Goal: Information Seeking & Learning: Learn about a topic

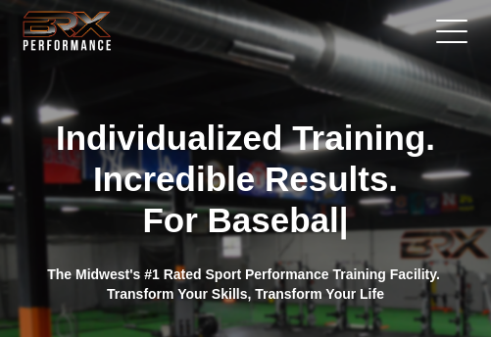
click at [451, 25] on link at bounding box center [446, 30] width 49 height 49
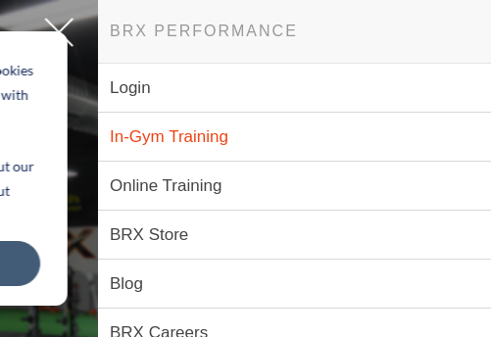
click at [205, 126] on link "In-Gym Training" at bounding box center [294, 137] width 393 height 49
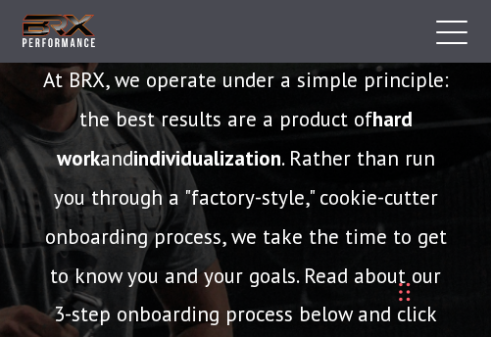
scroll to position [193, 0]
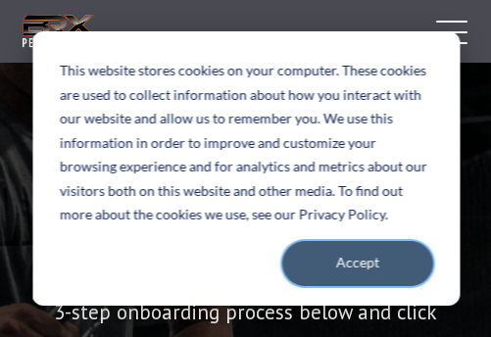
click at [410, 258] on button "Accept" at bounding box center [356, 263] width 151 height 45
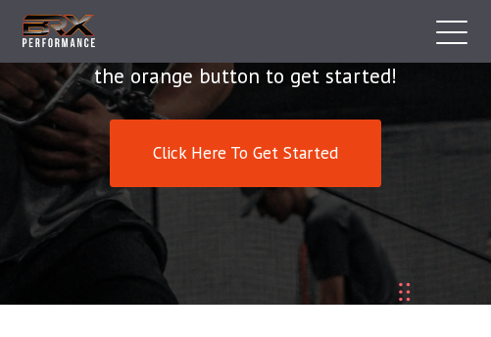
scroll to position [408, 0]
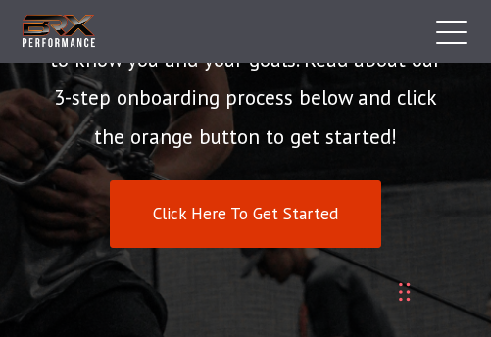
click at [285, 211] on link "Click Here To Get Started" at bounding box center [245, 214] width 271 height 68
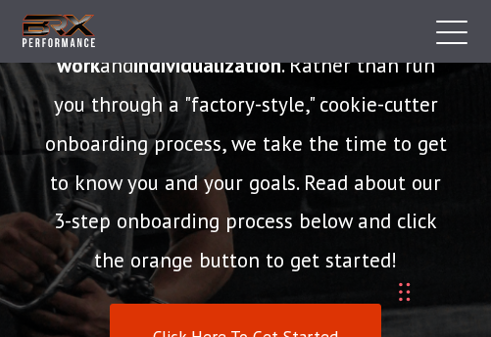
scroll to position [283, 0]
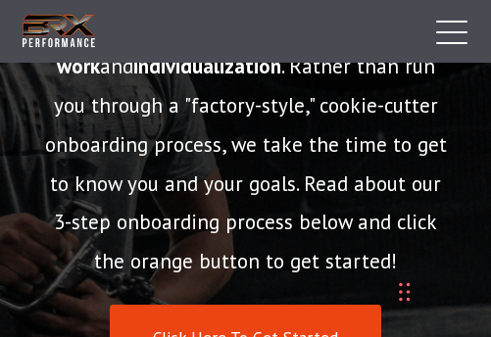
click at [449, 22] on span at bounding box center [451, 22] width 31 height 2
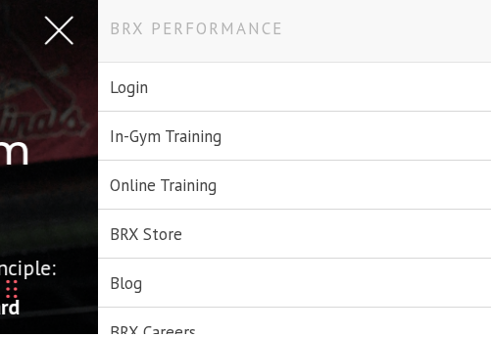
scroll to position [3, 0]
click at [155, 183] on link "Online Training" at bounding box center [294, 185] width 393 height 49
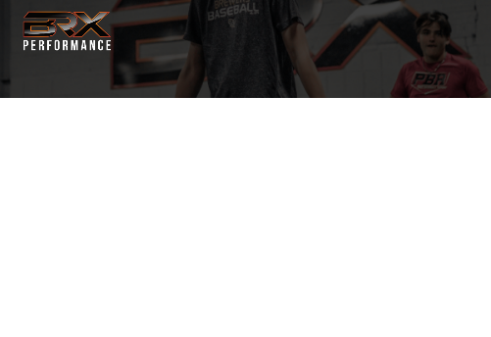
select select "**"
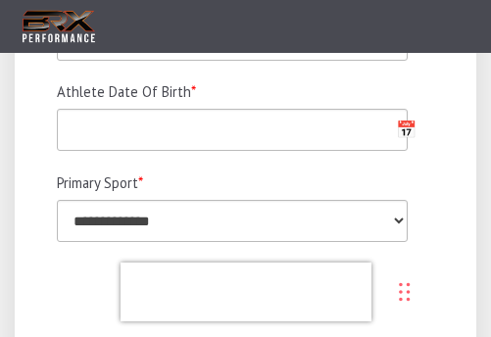
scroll to position [1722, 0]
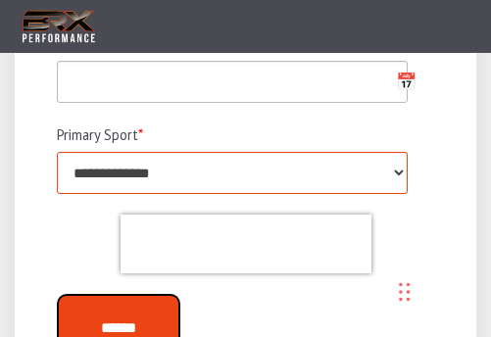
click at [397, 164] on select "**********" at bounding box center [232, 173] width 351 height 42
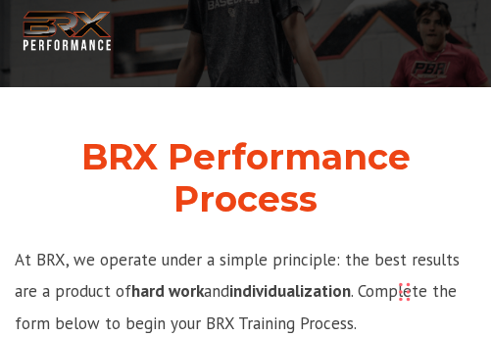
scroll to position [0, 0]
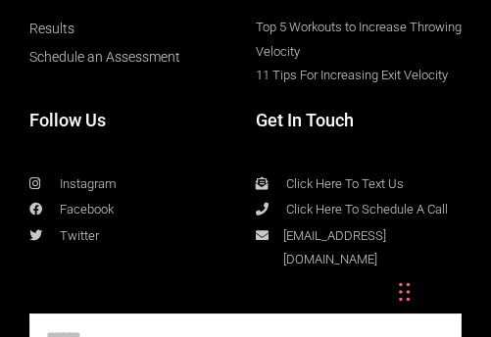
scroll to position [12977, 0]
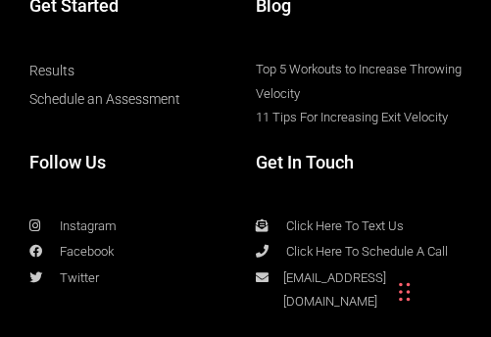
click at [341, 58] on link "Top 5 Workouts to Increase Throwing Velocity" at bounding box center [359, 81] width 207 height 47
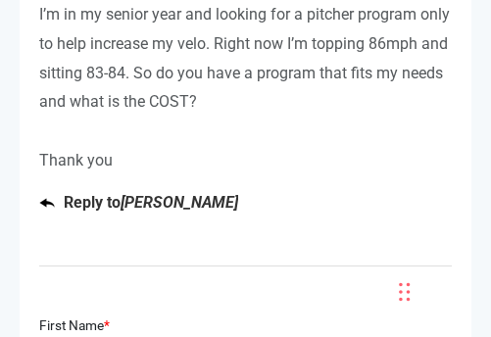
scroll to position [8226, 0]
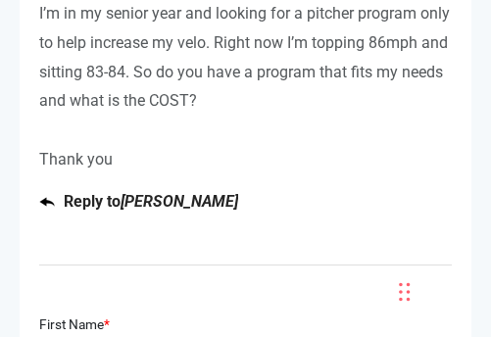
click at [128, 192] on em "[PERSON_NAME]" at bounding box center [180, 201] width 118 height 19
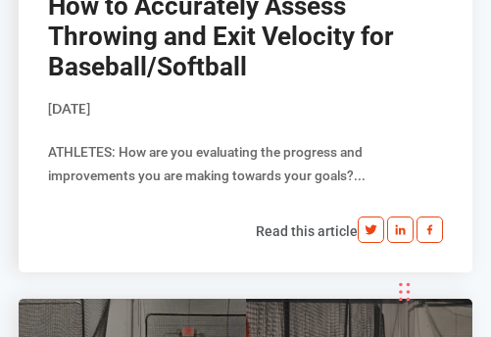
scroll to position [9709, 0]
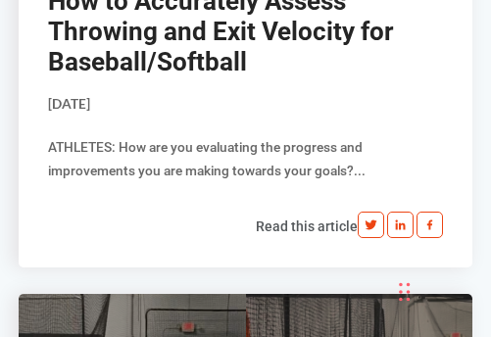
click at [208, 36] on link "How to Accurately Assess Throwing and Exit Velocity for Baseball/Softball" at bounding box center [221, 31] width 346 height 90
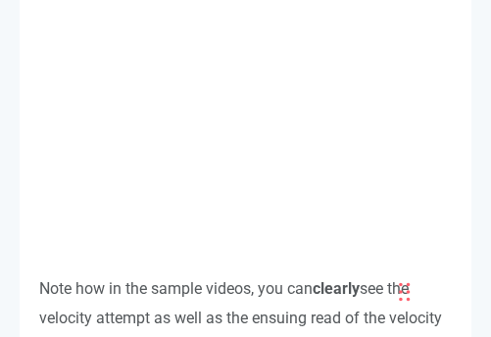
scroll to position [6607, 0]
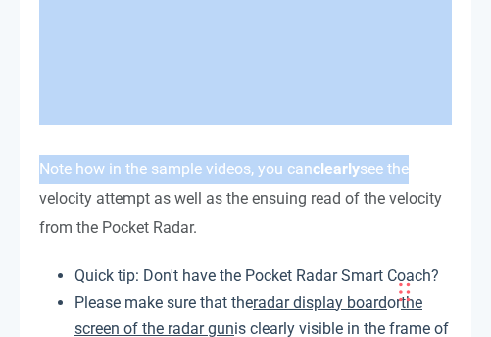
drag, startPoint x: 470, startPoint y: 169, endPoint x: 449, endPoint y: 155, distance: 25.5
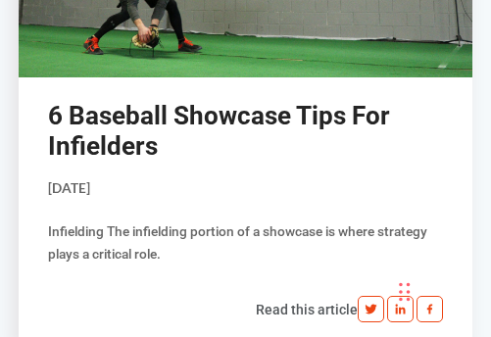
scroll to position [13886, 0]
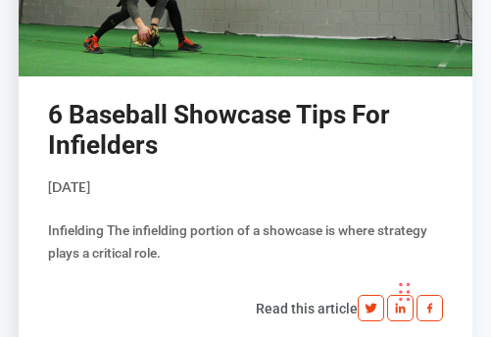
click at [293, 134] on link "6 Baseball Showcase Tips For Infielders" at bounding box center [219, 130] width 342 height 60
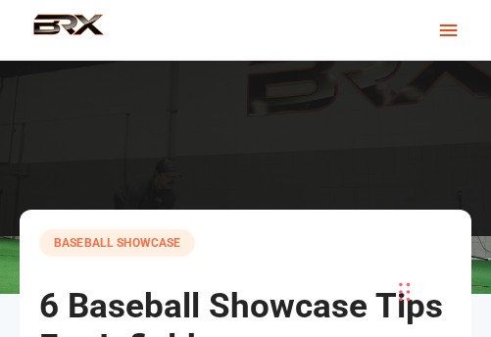
click at [444, 27] on span "button" at bounding box center [448, 32] width 23 height 50
click at [452, 40] on span "button" at bounding box center [448, 32] width 23 height 50
click at [450, 33] on span "button" at bounding box center [448, 32] width 23 height 50
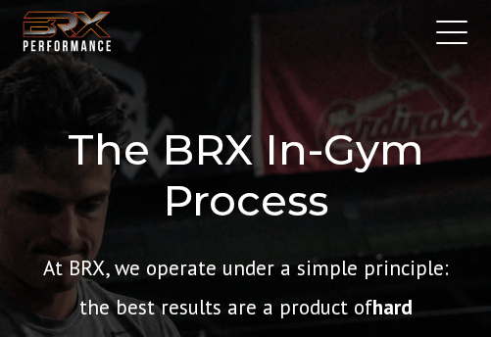
click at [439, 33] on link at bounding box center [446, 31] width 49 height 49
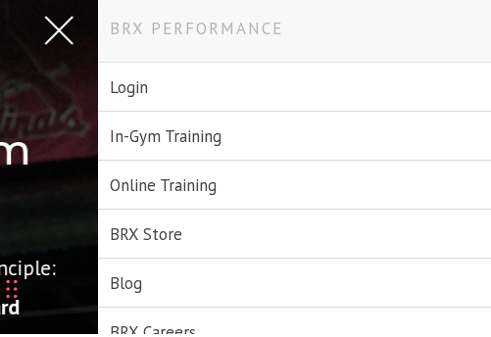
click at [64, 28] on link at bounding box center [53, 28] width 49 height 49
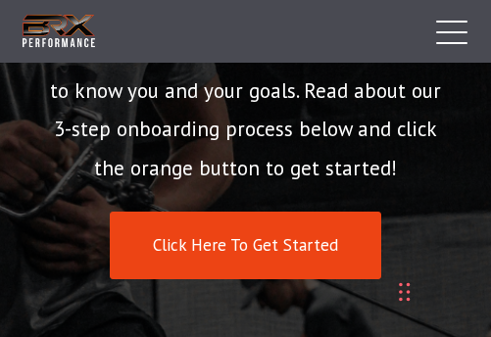
scroll to position [377, 0]
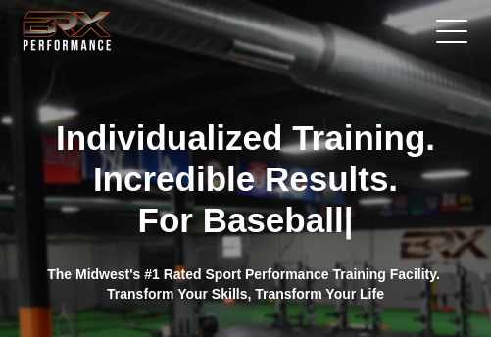
click at [455, 29] on link at bounding box center [446, 30] width 49 height 49
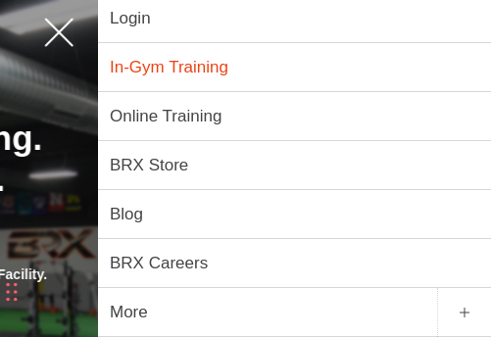
scroll to position [3, 0]
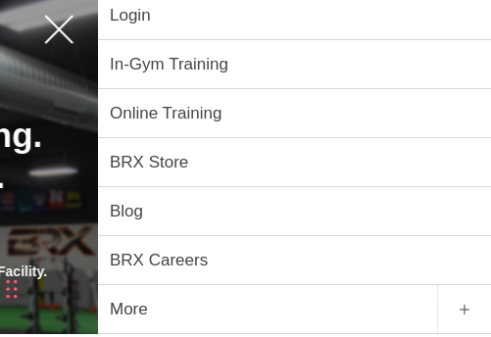
click at [50, 21] on link at bounding box center [53, 27] width 49 height 49
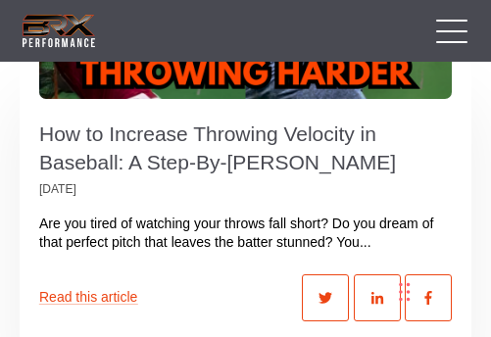
scroll to position [7970, 0]
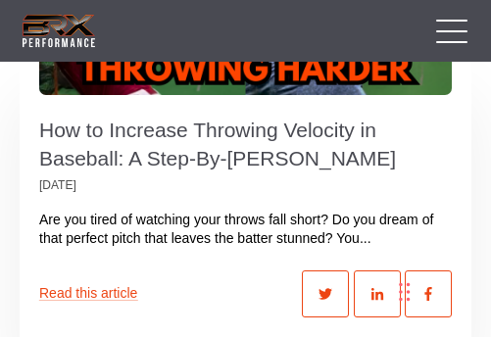
click at [242, 119] on link "How to Increase Throwing Velocity in Baseball: A Step-By-[PERSON_NAME]" at bounding box center [217, 144] width 357 height 51
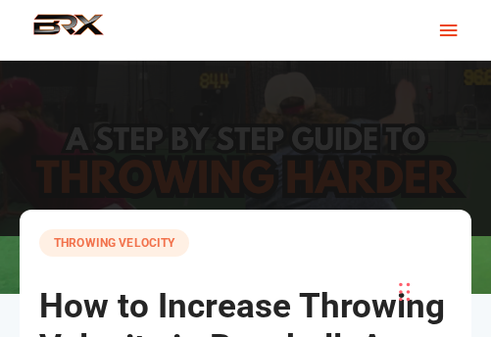
click at [455, 26] on span "button" at bounding box center [448, 32] width 23 height 50
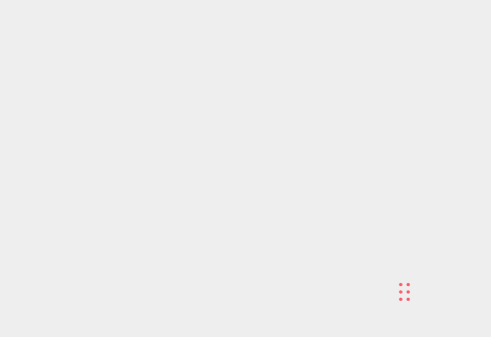
scroll to position [6167, 0]
